Goal: Information Seeking & Learning: Learn about a topic

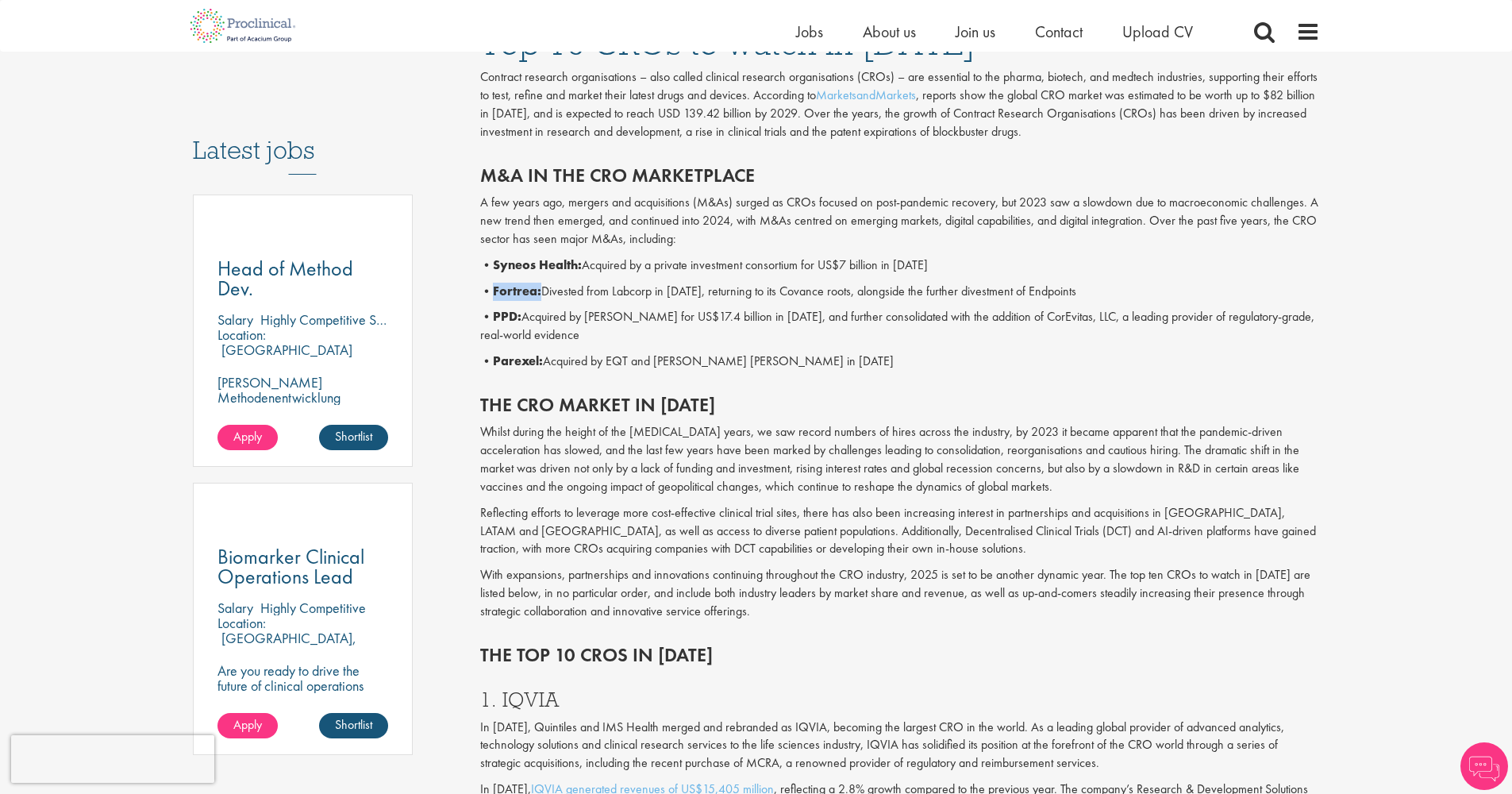
drag, startPoint x: 549, startPoint y: 284, endPoint x: 493, endPoint y: 285, distance: 56.0
click at [493, 285] on p "• Fortrea: Divested from Labcorp in [DATE], returning to its Covance roots, alo…" at bounding box center [900, 292] width 840 height 18
copy p "Fortrea:"
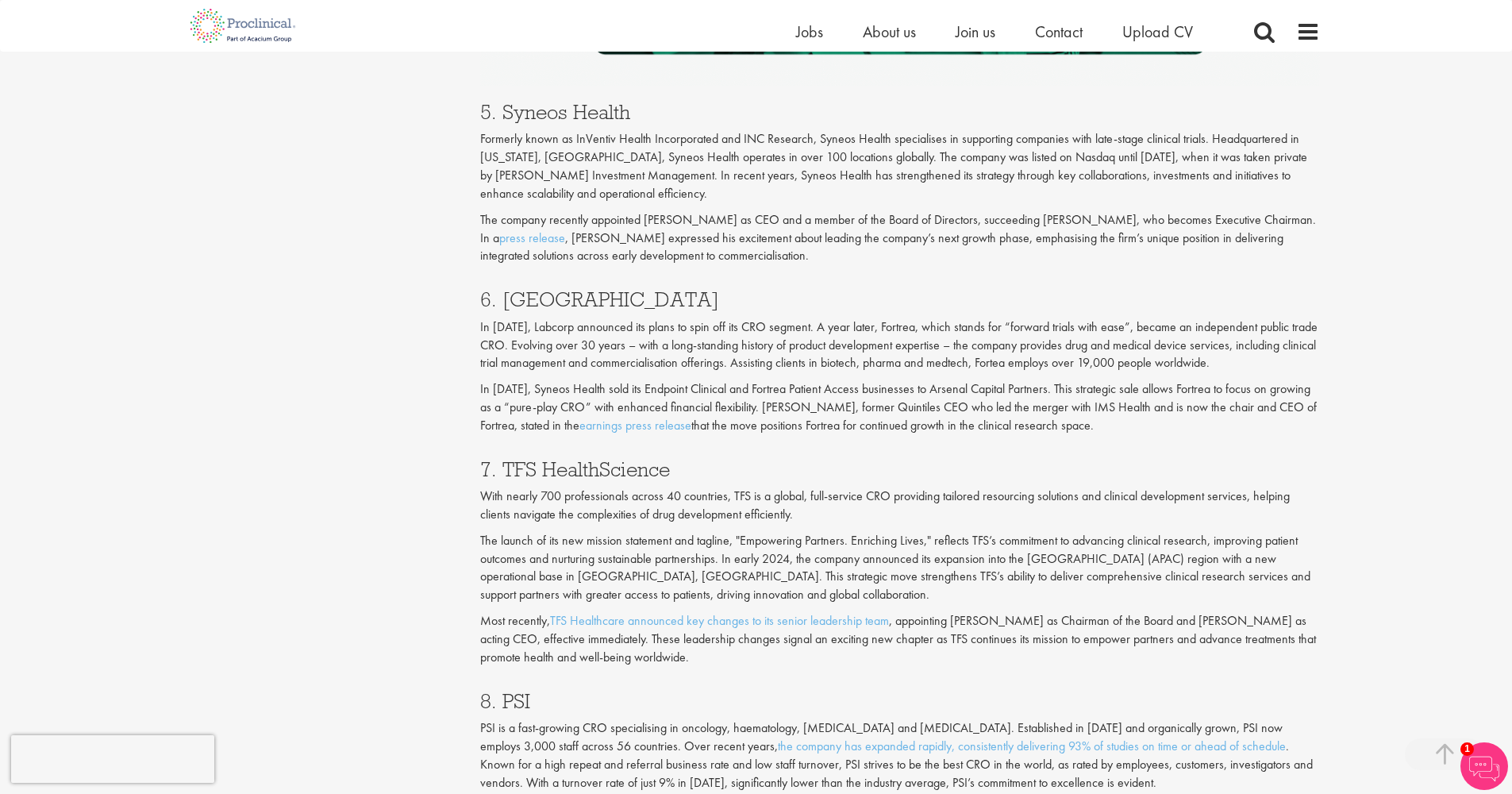
scroll to position [2812, 0]
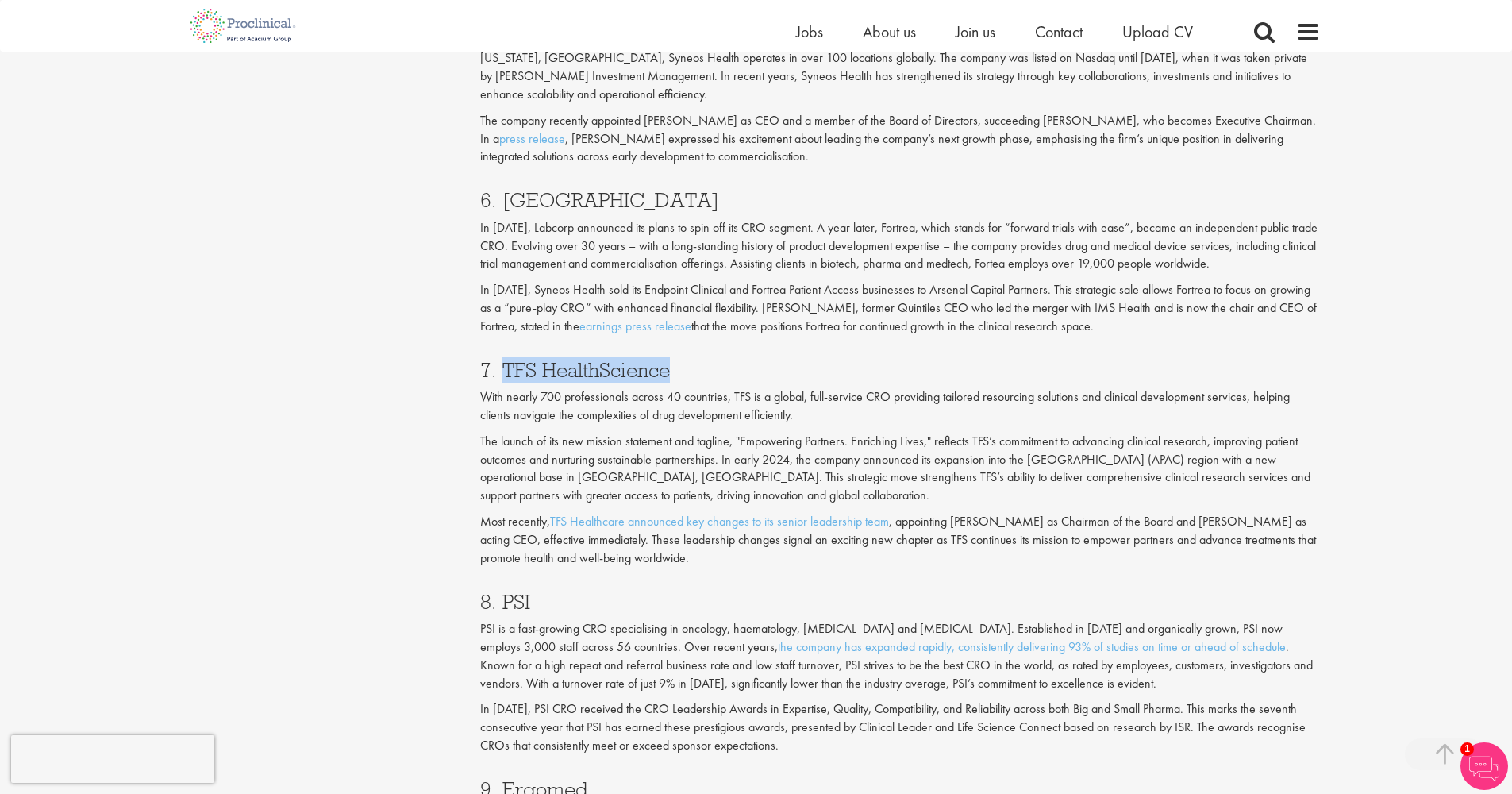
drag, startPoint x: 687, startPoint y: 311, endPoint x: 503, endPoint y: 312, distance: 184.0
click at [503, 360] on h3 "7. TFS HealthScience" at bounding box center [900, 370] width 840 height 21
copy h3 "TFS HealthScience"
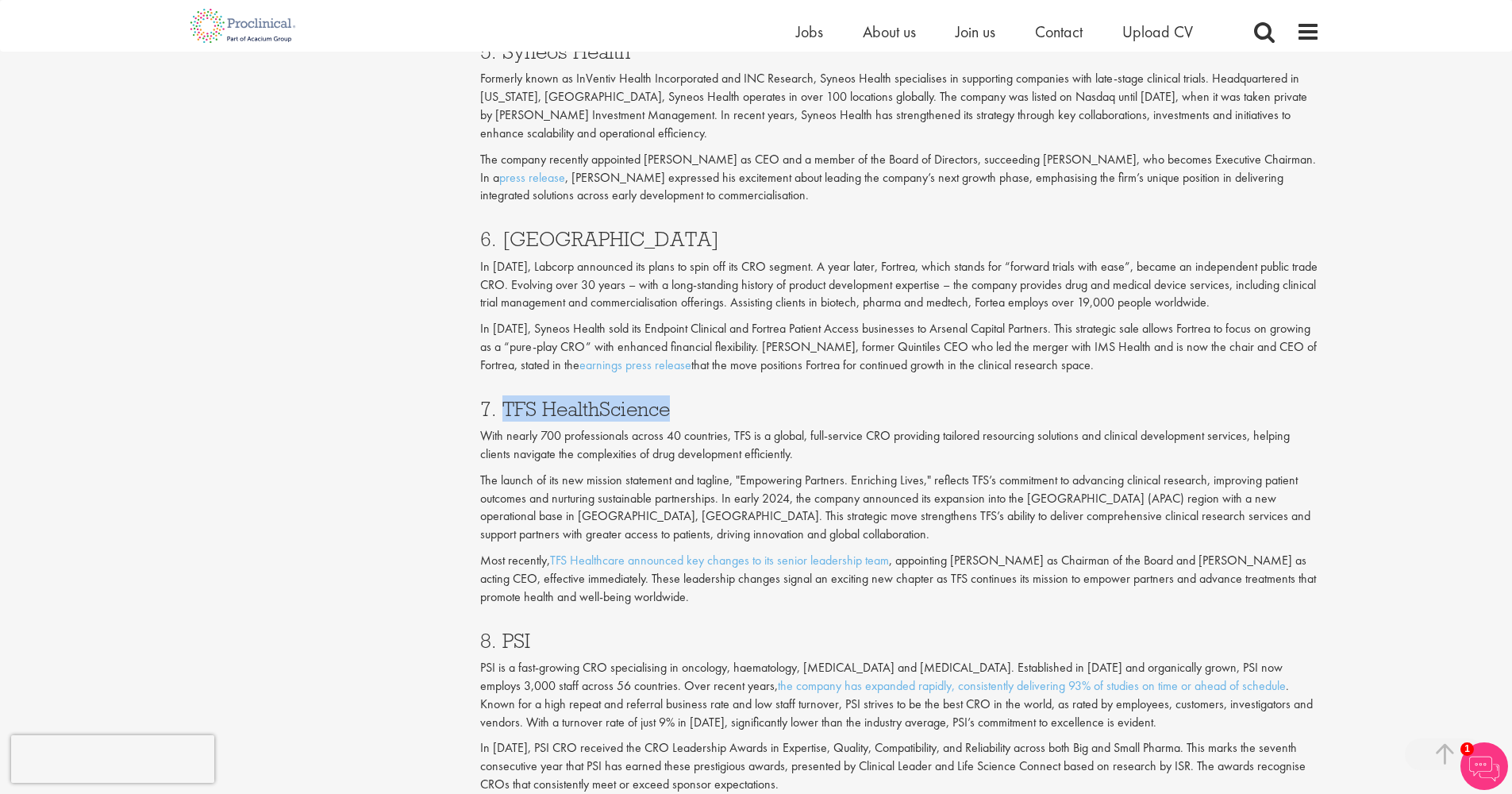
scroll to position [2884, 0]
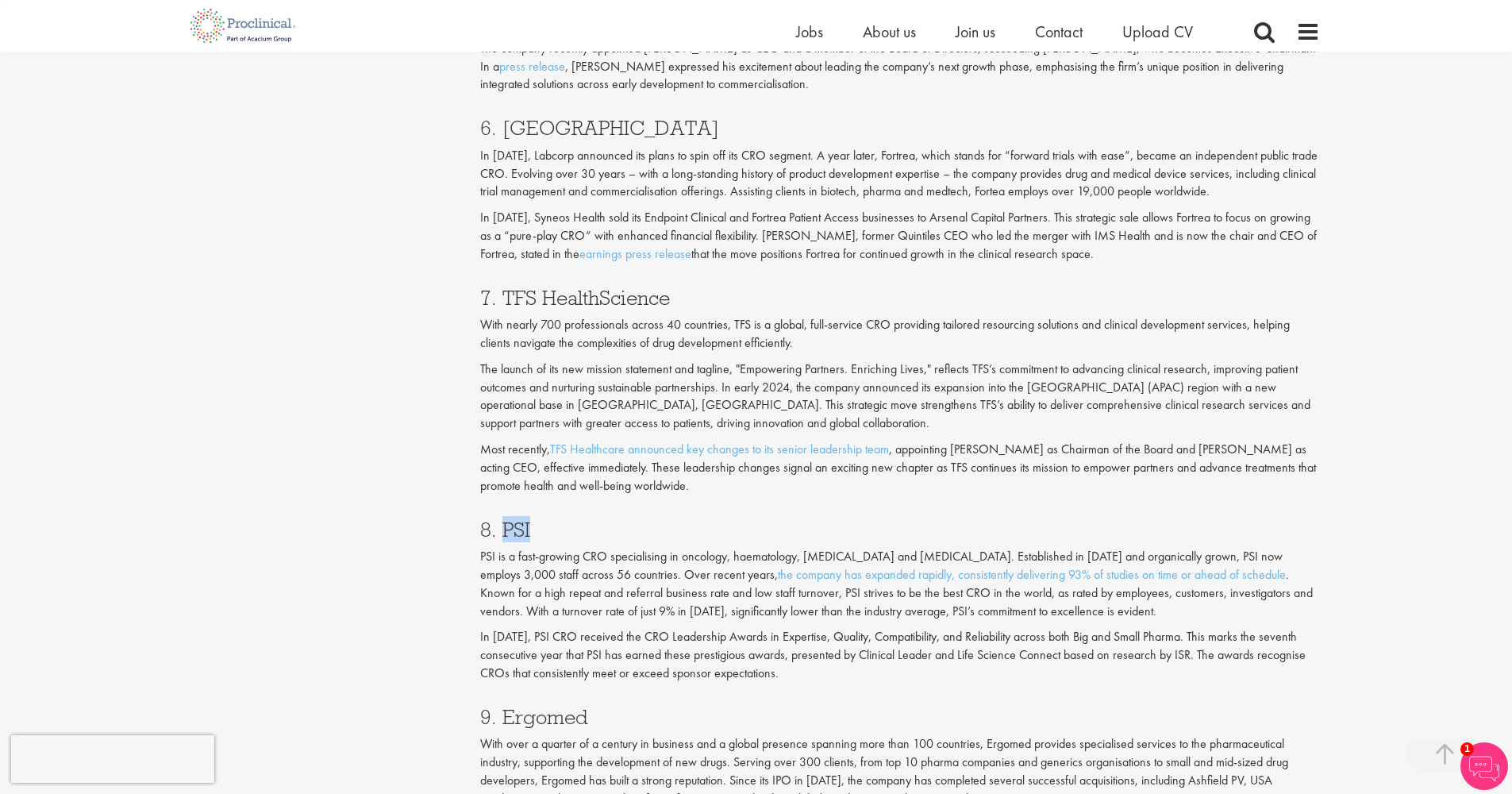
drag, startPoint x: 548, startPoint y: 456, endPoint x: 500, endPoint y: 460, distance: 48.2
click at [500, 519] on h3 "8. PSI" at bounding box center [900, 529] width 840 height 21
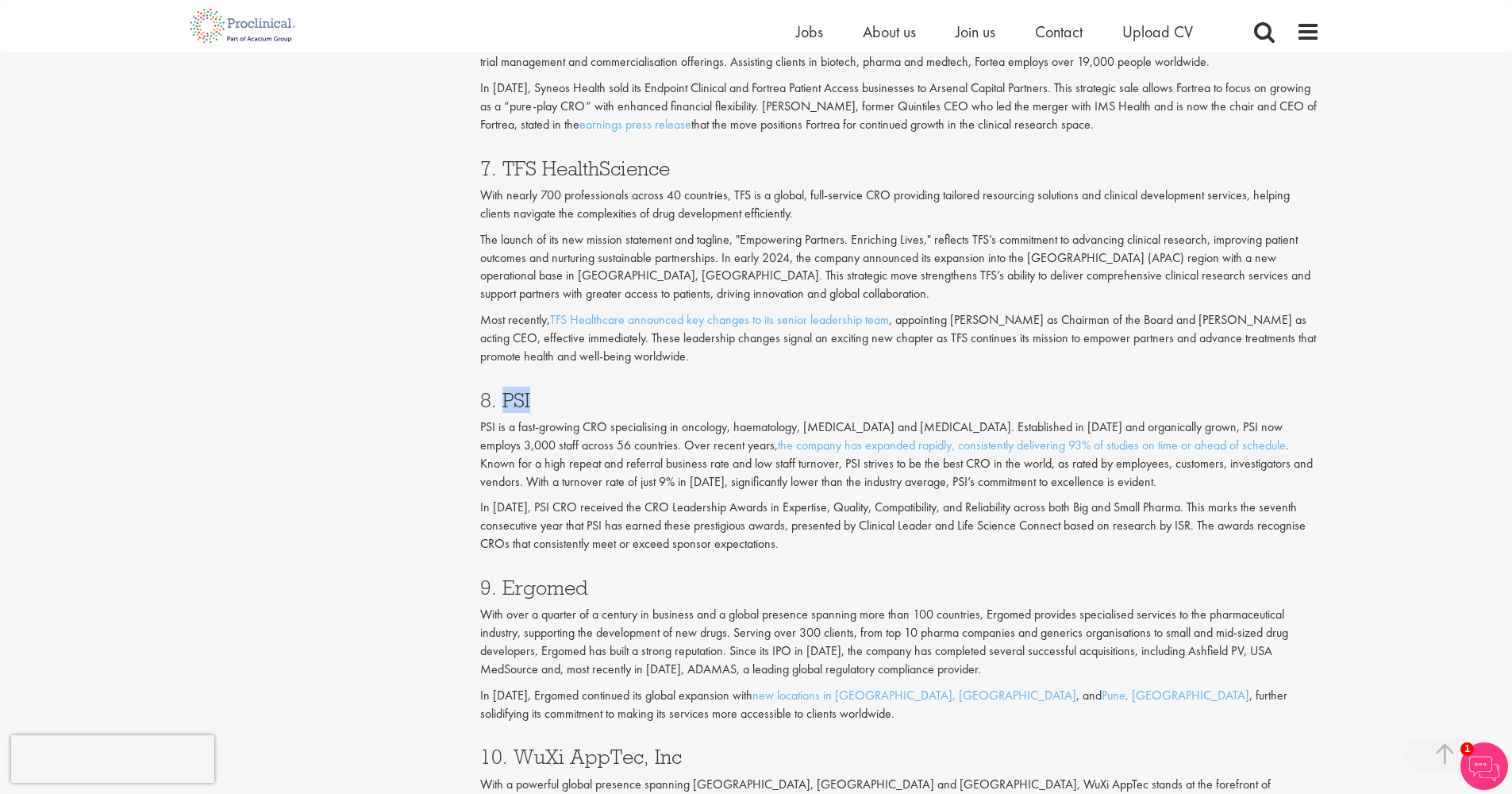
scroll to position [3035, 0]
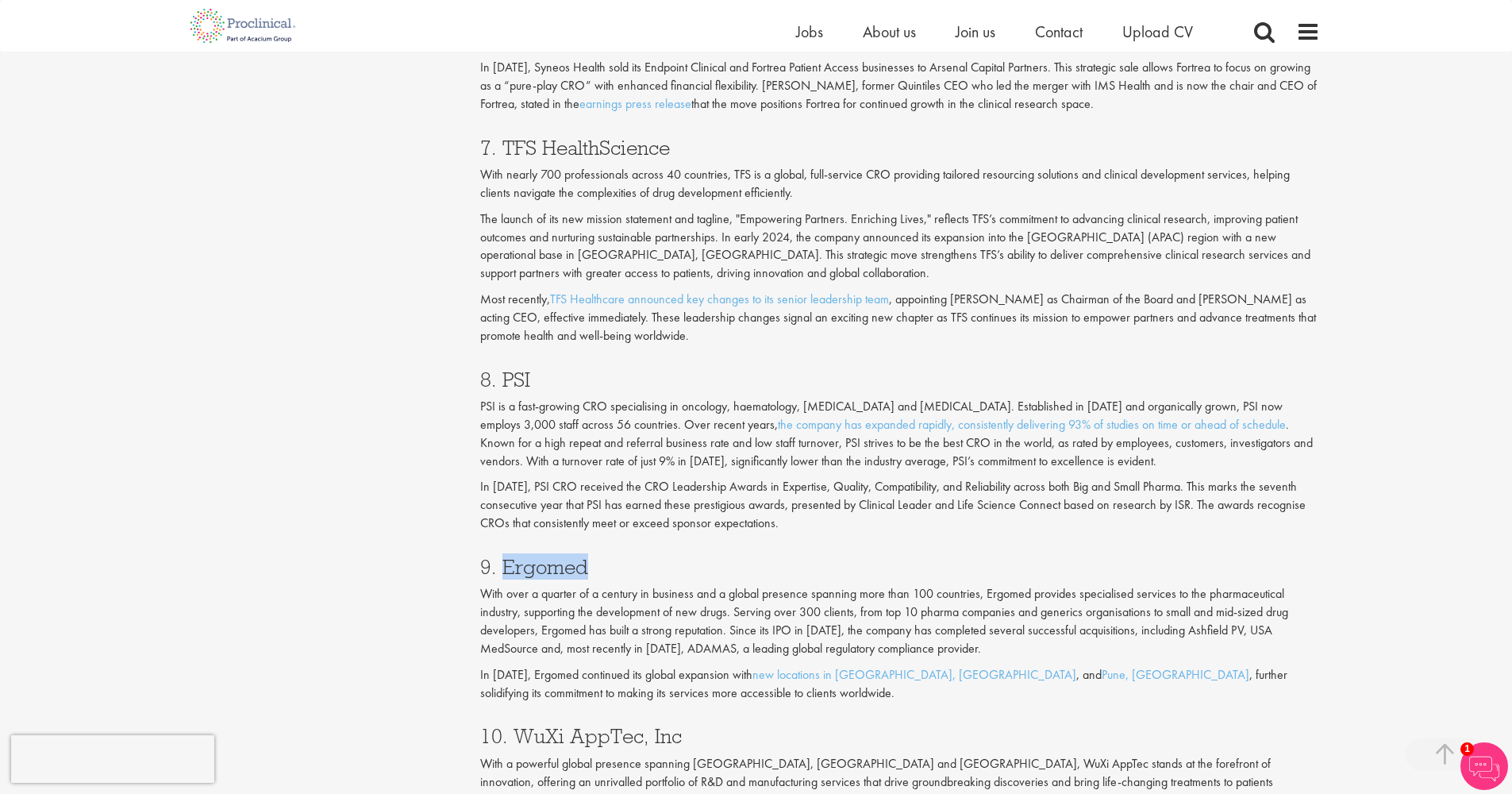
drag, startPoint x: 589, startPoint y: 490, endPoint x: 511, endPoint y: 497, distance: 78.3
click at [505, 557] on h3 "9. Ergomed" at bounding box center [900, 567] width 840 height 21
copy h3 "Ergomed"
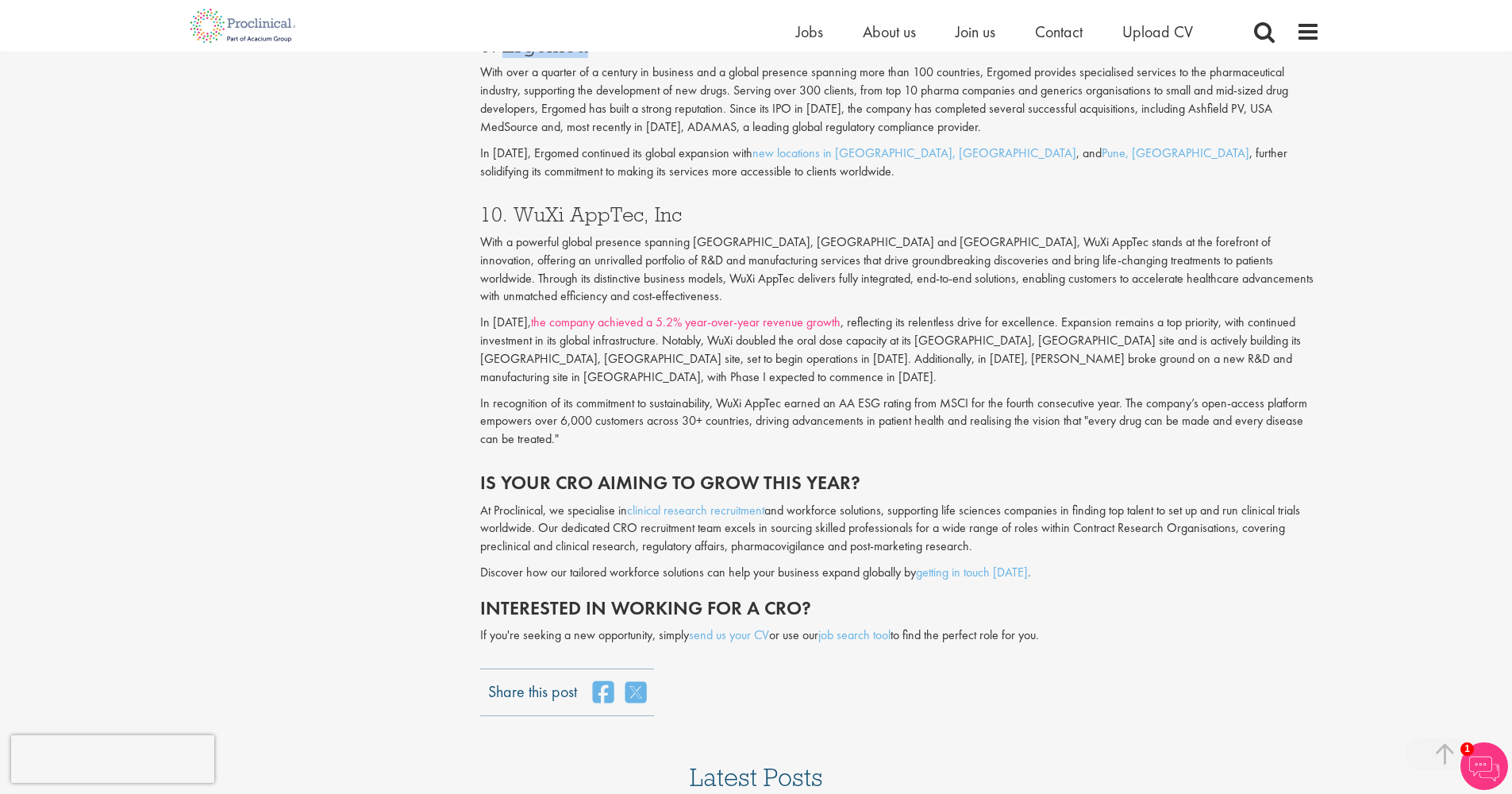
scroll to position [3436, 0]
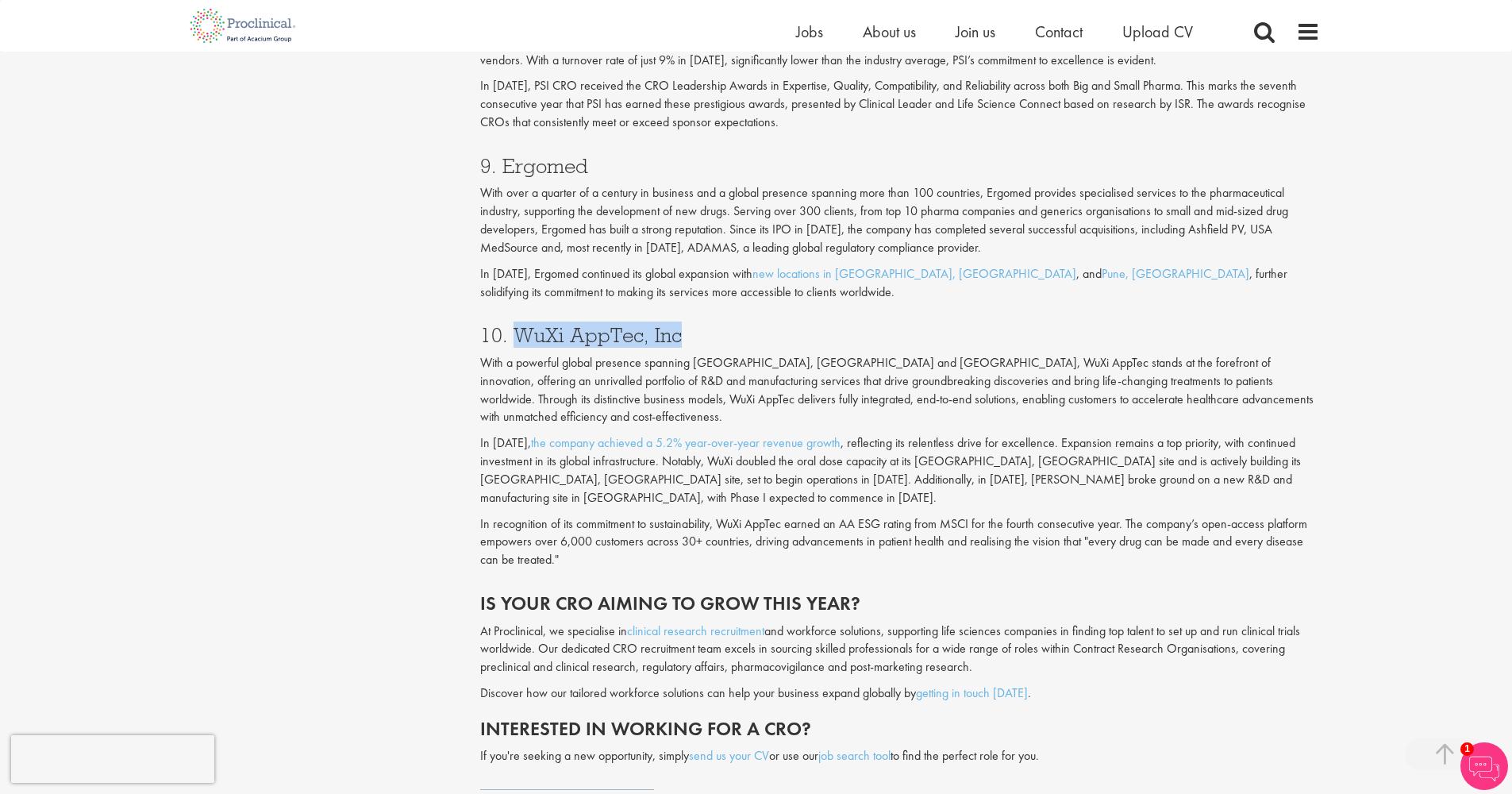
drag, startPoint x: 653, startPoint y: 261, endPoint x: 518, endPoint y: 267, distance: 135.1
click at [518, 324] on h3 "10. WuXi AppTec, Inc" at bounding box center [900, 334] width 840 height 21
copy h3 "WuXi AppTec, Inc"
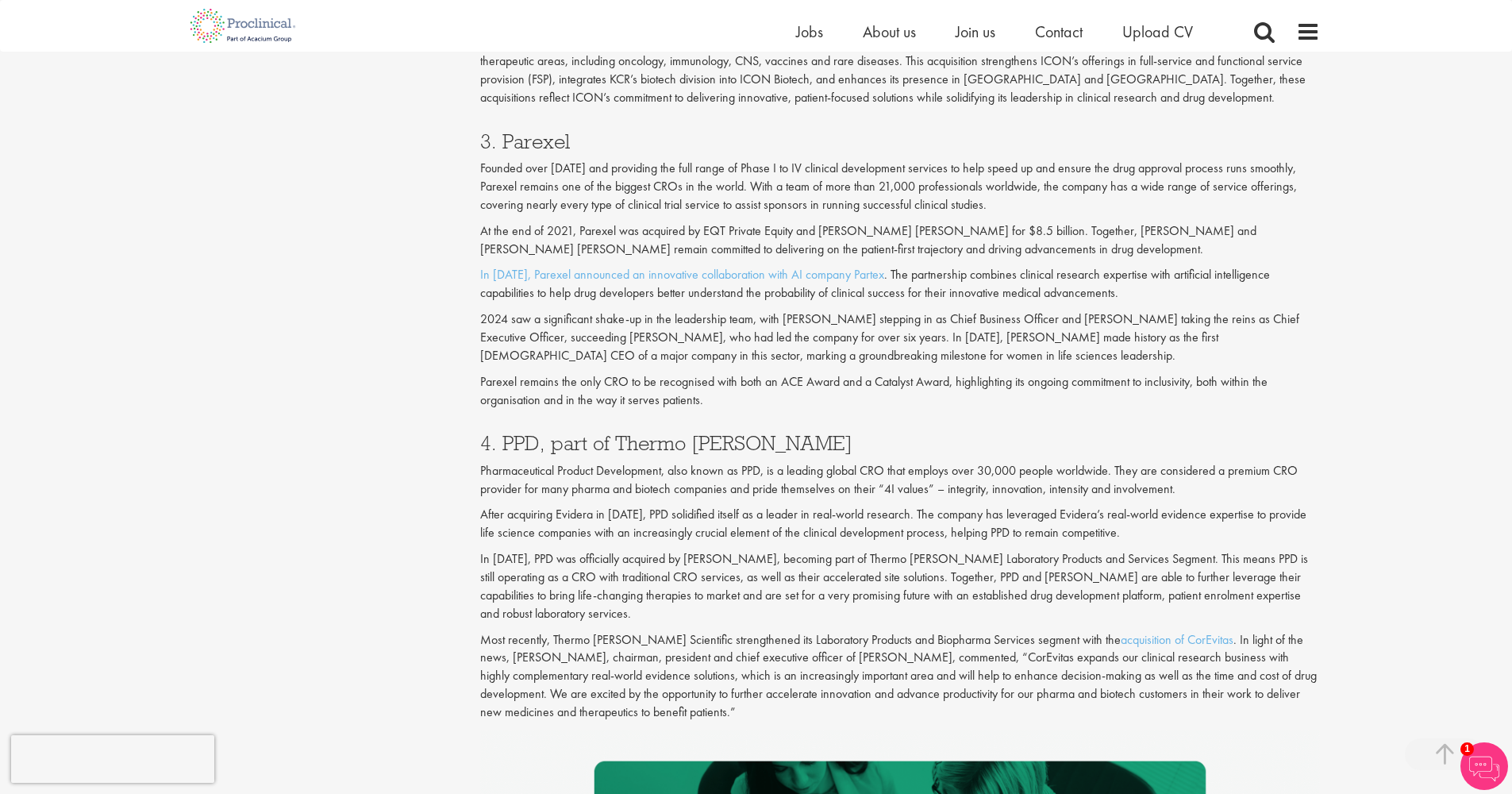
scroll to position [1405, 0]
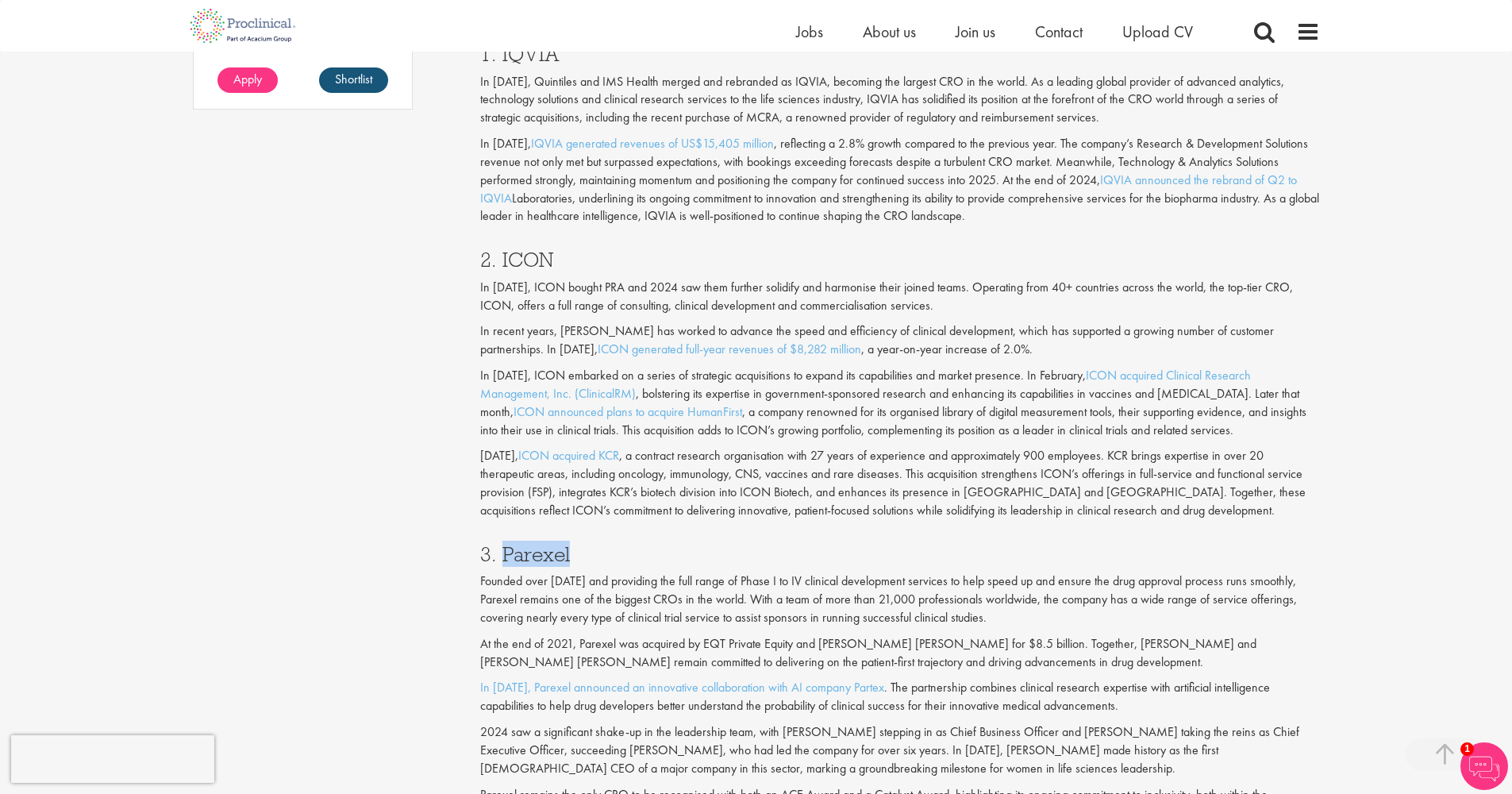
drag, startPoint x: 546, startPoint y: 519, endPoint x: 501, endPoint y: 522, distance: 45.1
click at [501, 544] on h3 "3. Parexel" at bounding box center [900, 554] width 840 height 21
copy h3 "Parexel"
